Goal: Task Accomplishment & Management: Complete application form

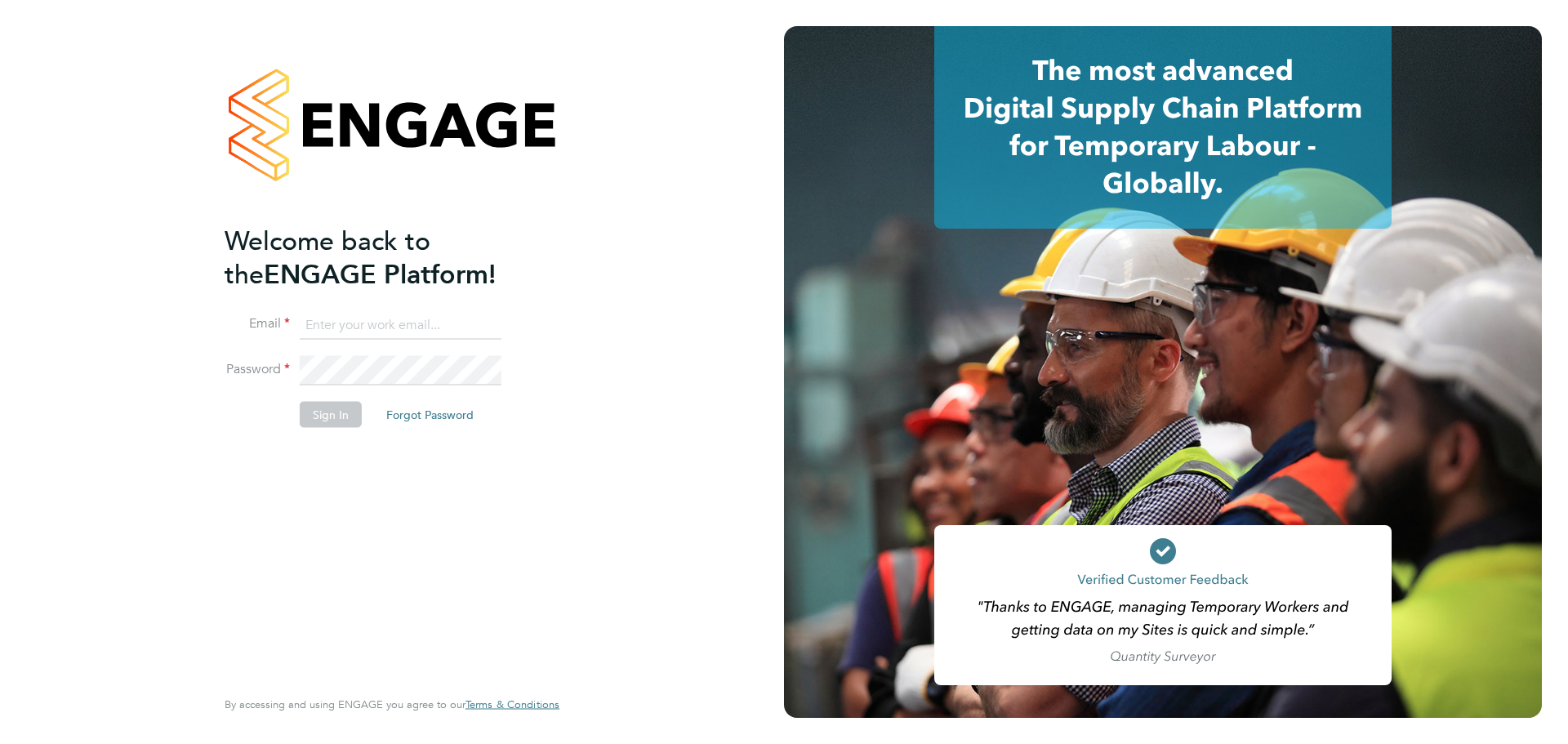
click at [401, 300] on ng-template "Welcome back to the ENGAGE Platform! Email Password Sign In Forgot Password" at bounding box center [383, 334] width 319 height 220
click at [401, 320] on input at bounding box center [401, 325] width 202 height 29
type input "cbedwell@psrsolutions.co.uk"
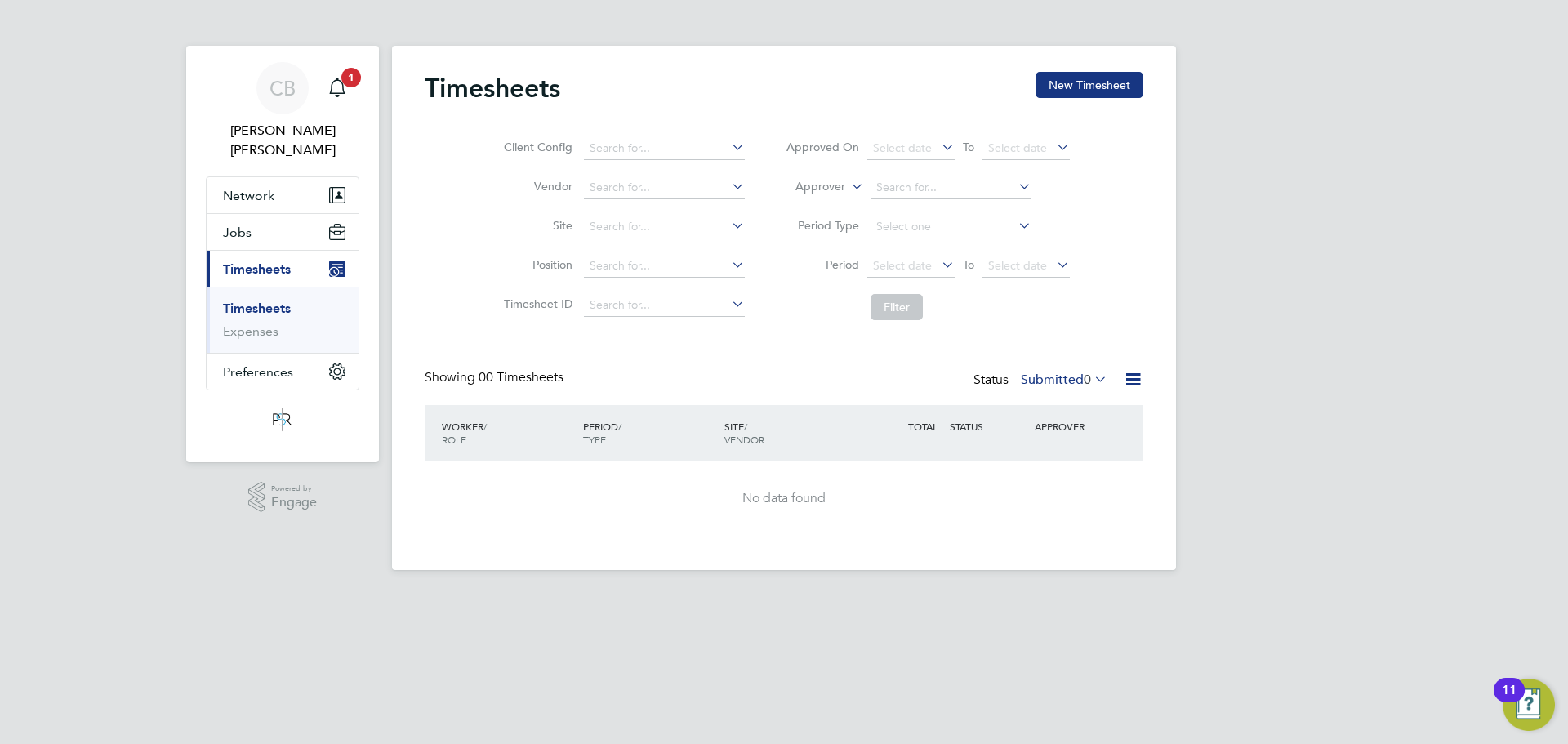
drag, startPoint x: 1119, startPoint y: 89, endPoint x: 986, endPoint y: 107, distance: 134.2
click at [1117, 89] on button "New Timesheet" at bounding box center [1089, 85] width 108 height 26
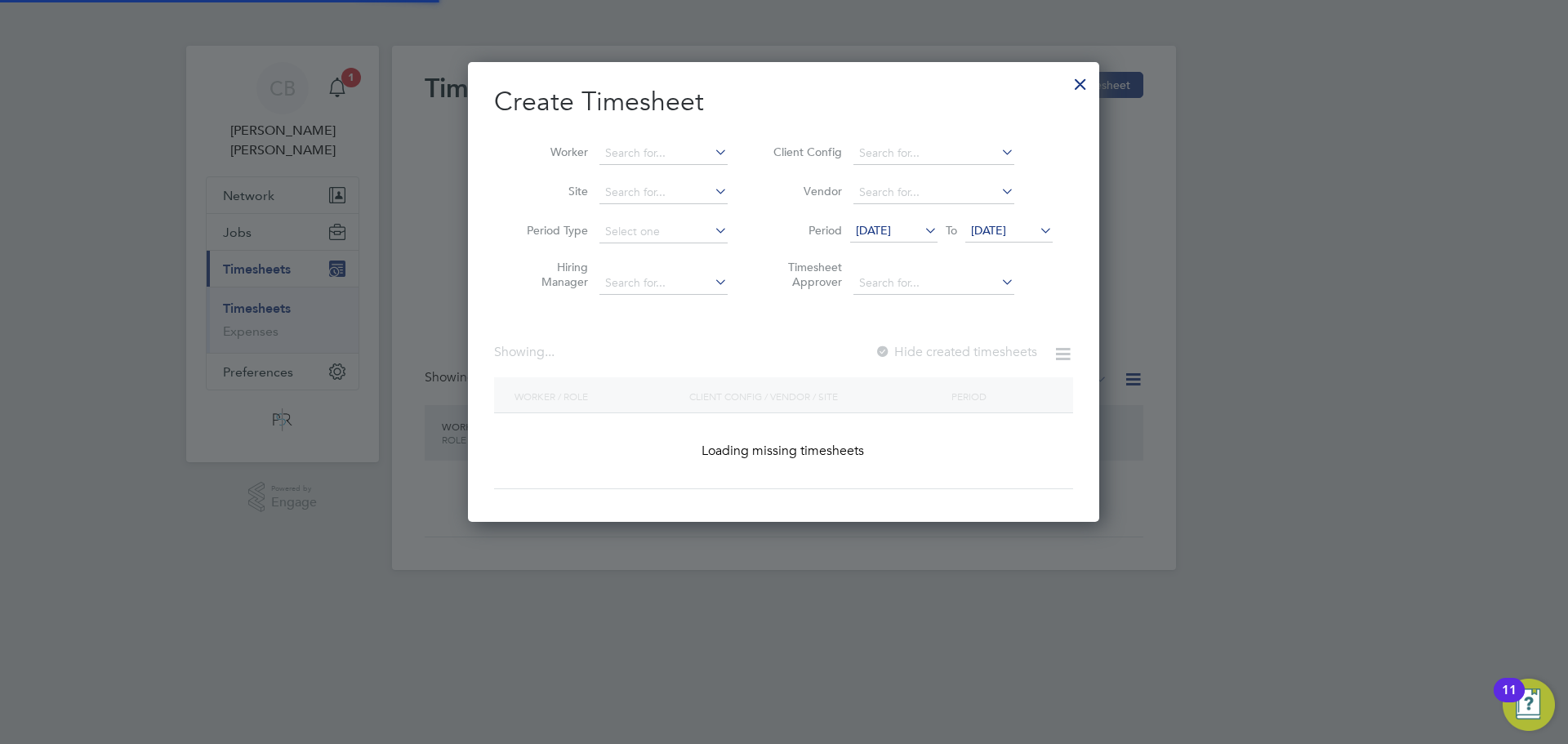
scroll to position [1791, 632]
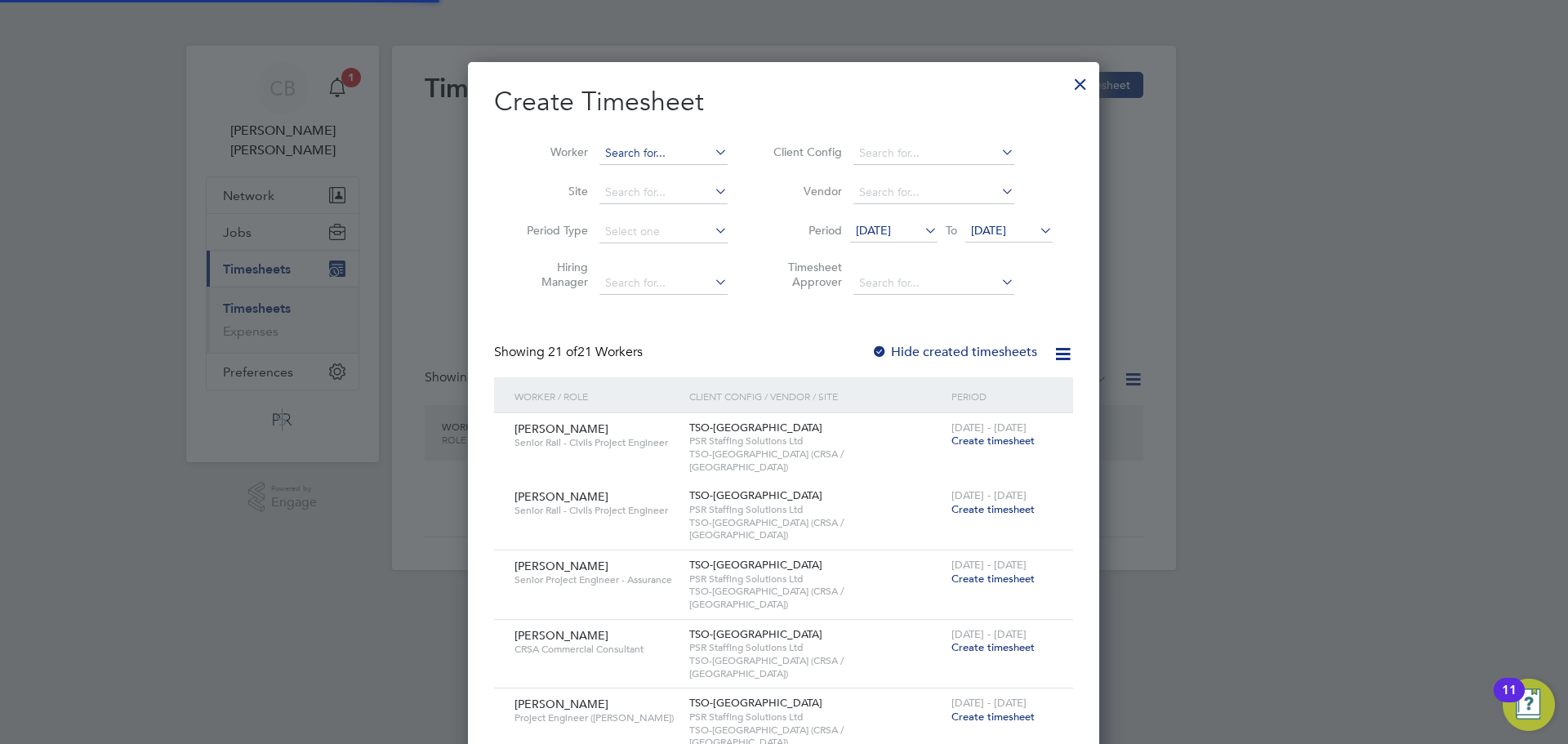
click at [610, 155] on input at bounding box center [664, 153] width 129 height 23
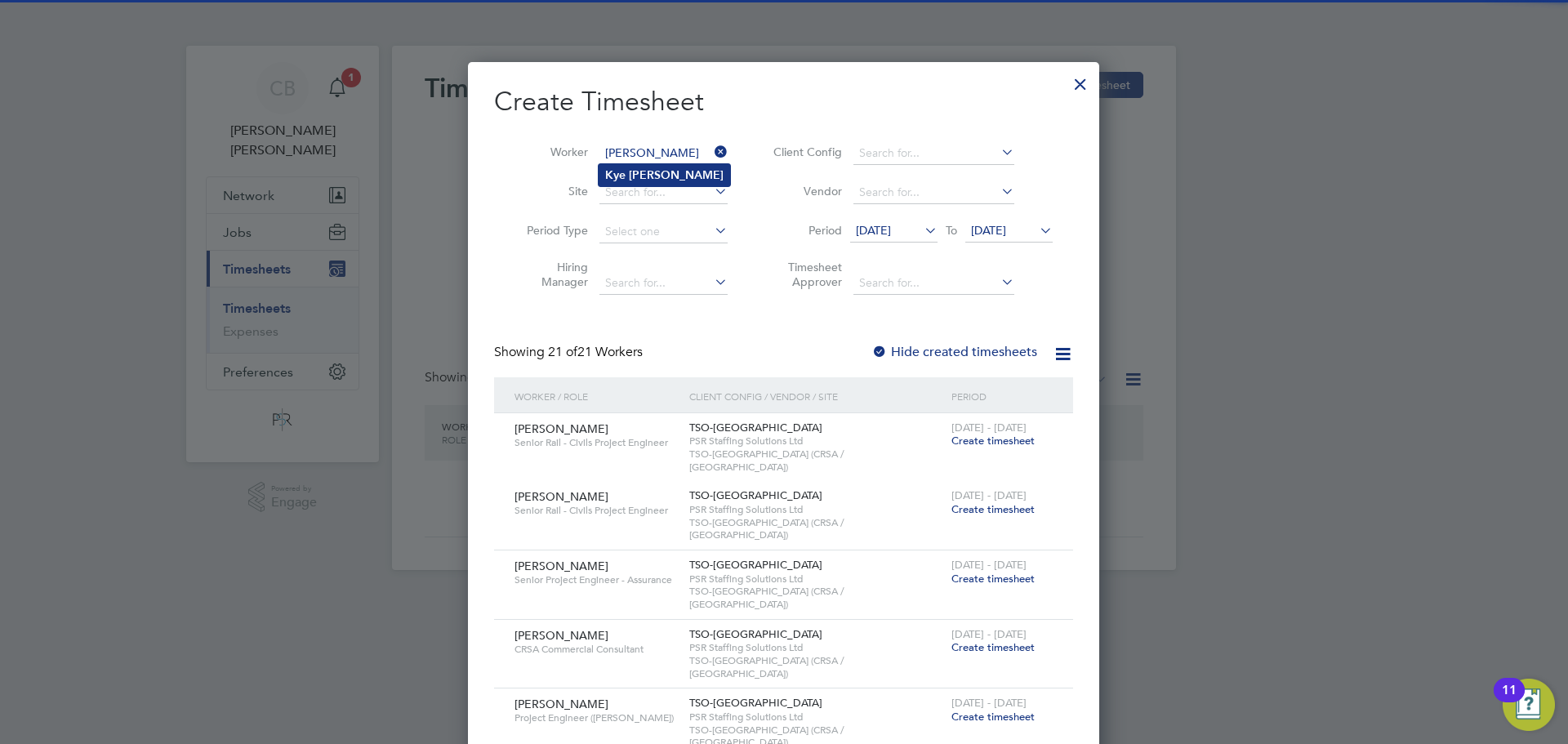
click at [657, 166] on li "[PERSON_NAME]" at bounding box center [664, 175] width 131 height 22
type input "[PERSON_NAME]"
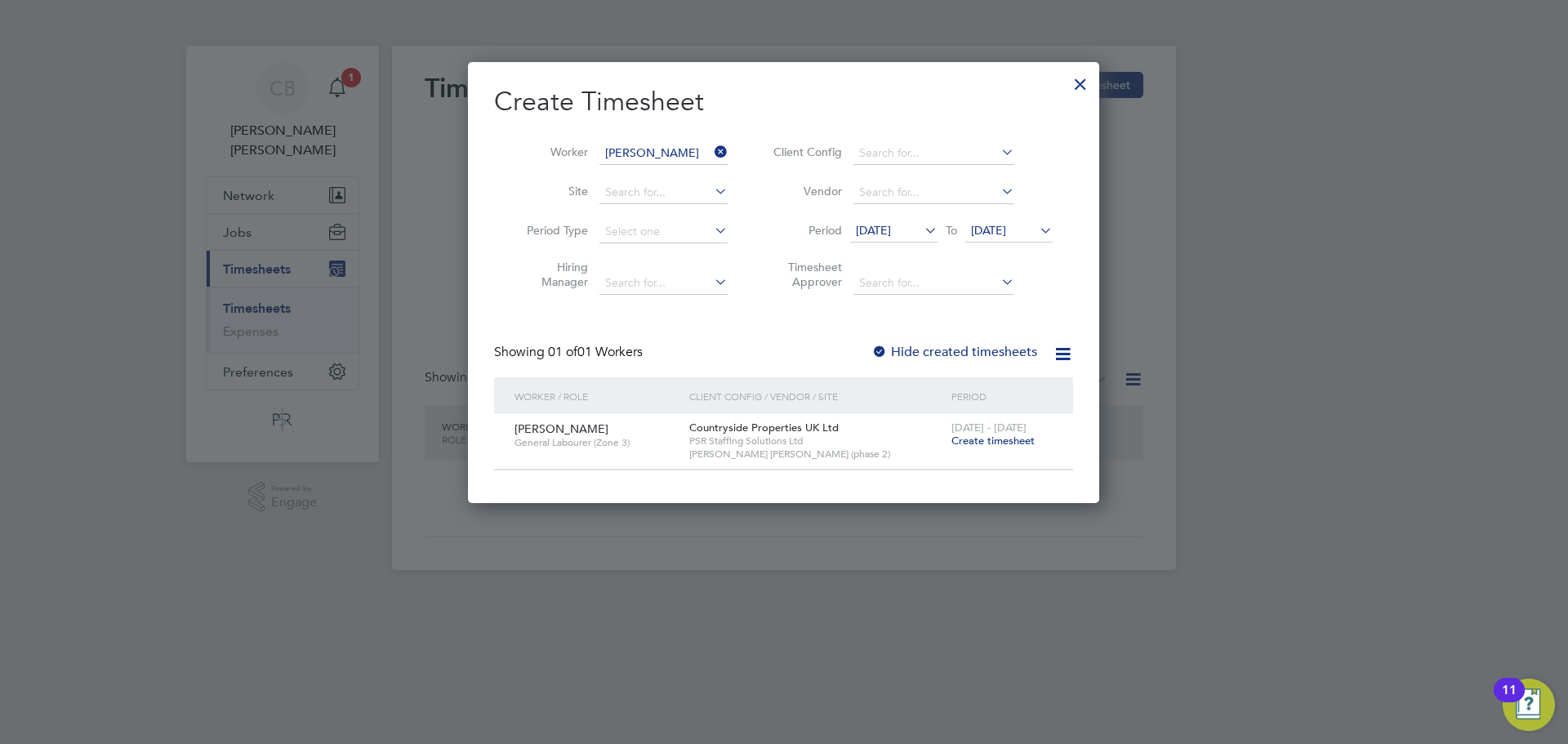
scroll to position [440, 632]
click at [1006, 423] on span "[DATE] - [DATE]" at bounding box center [989, 427] width 75 height 14
click at [567, 426] on div "[PERSON_NAME] General Labourer (Zone 3)" at bounding box center [597, 435] width 175 height 44
